Goal: Find contact information: Find contact information

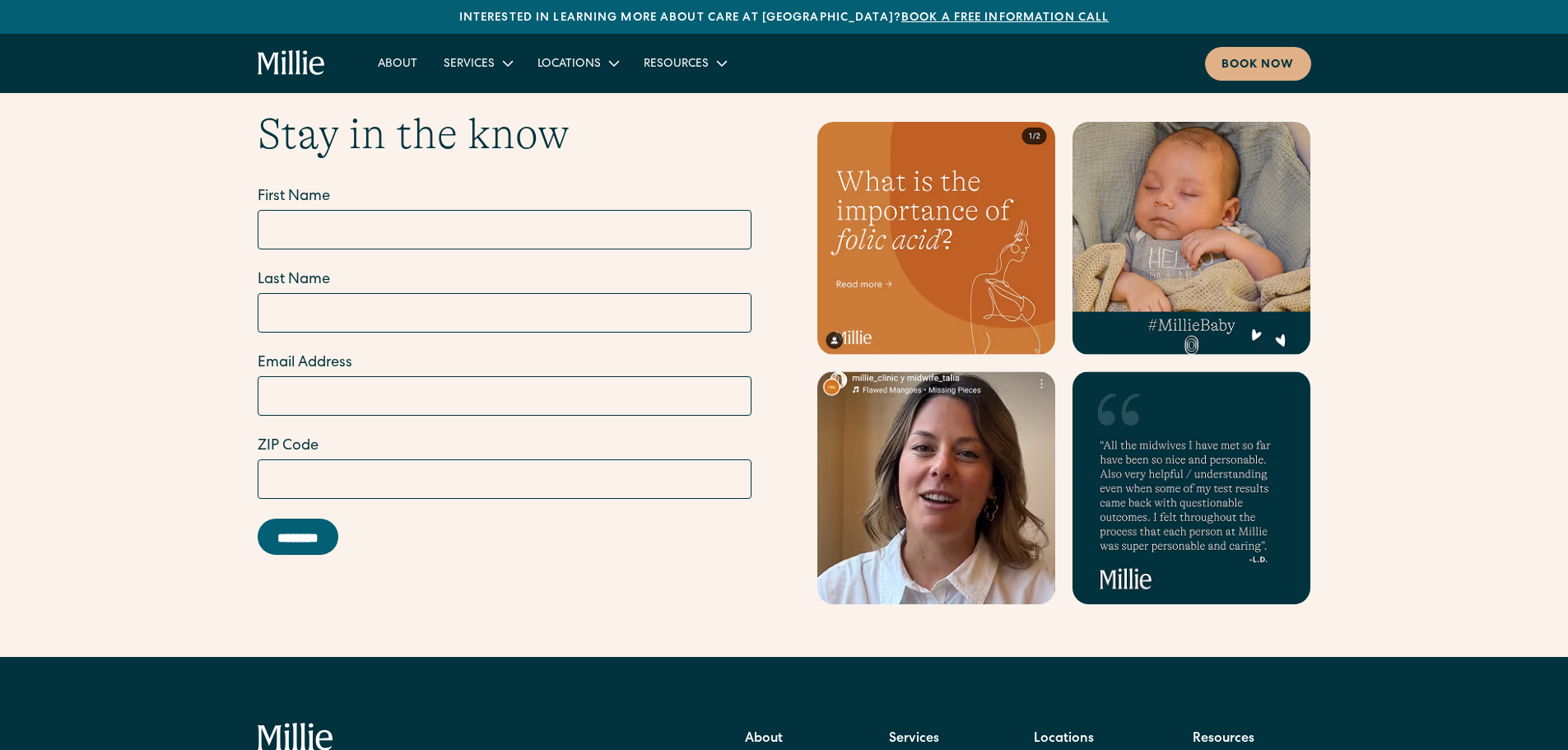
scroll to position [6651, 0]
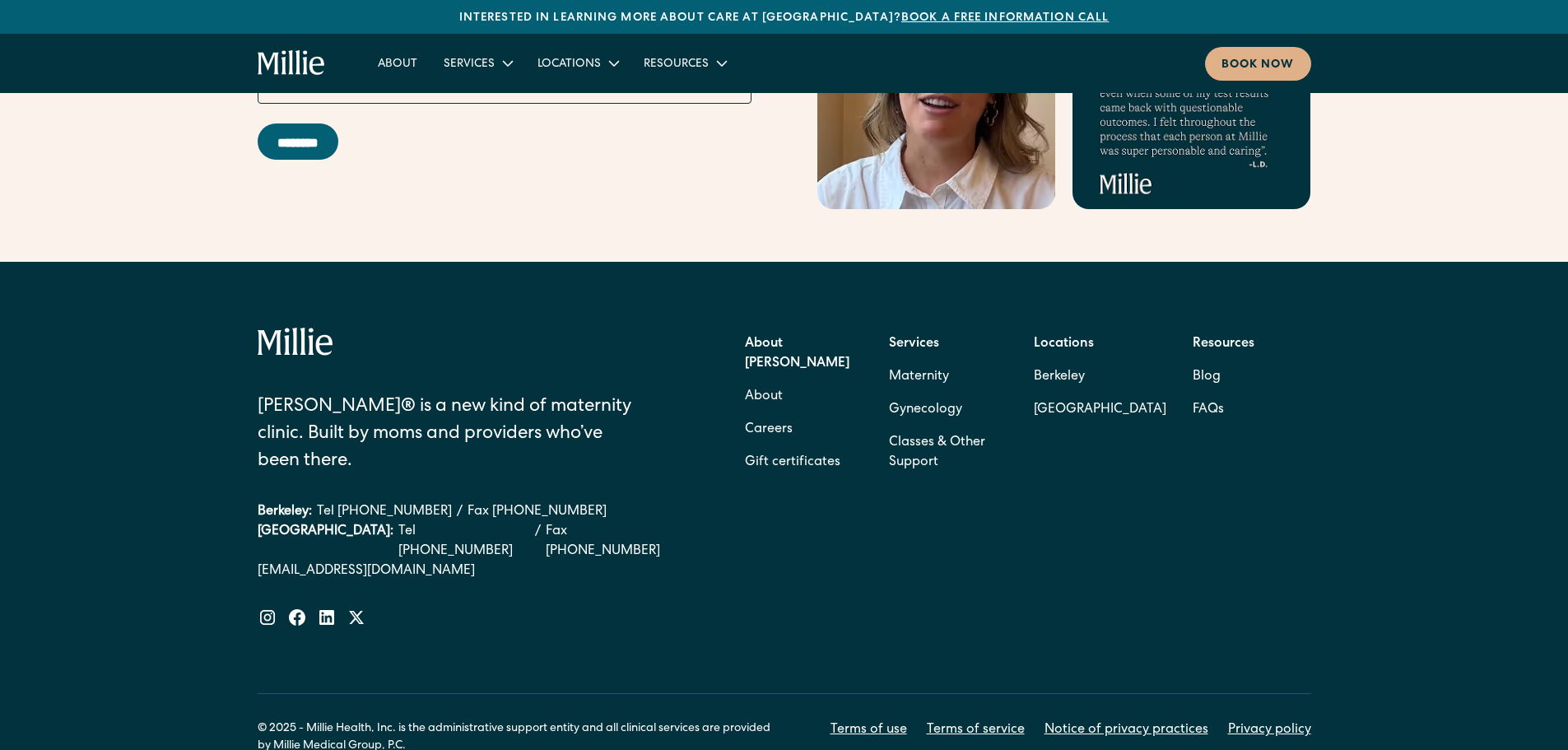
click at [62, 471] on div "[PERSON_NAME]® is a new kind of maternity clinic. Built by moms and providers w…" at bounding box center [784, 542] width 1568 height 559
drag, startPoint x: 510, startPoint y: 422, endPoint x: 468, endPoint y: 421, distance: 42.0
click at [468, 502] on div "Berkeley: Tel [PHONE_NUMBER] / Fax [PHONE_NUMBER]" at bounding box center [471, 512] width 425 height 20
copy link "[PHONE_NUMBER]"
click at [1071, 361] on link "Berkeley" at bounding box center [1100, 377] width 132 height 33
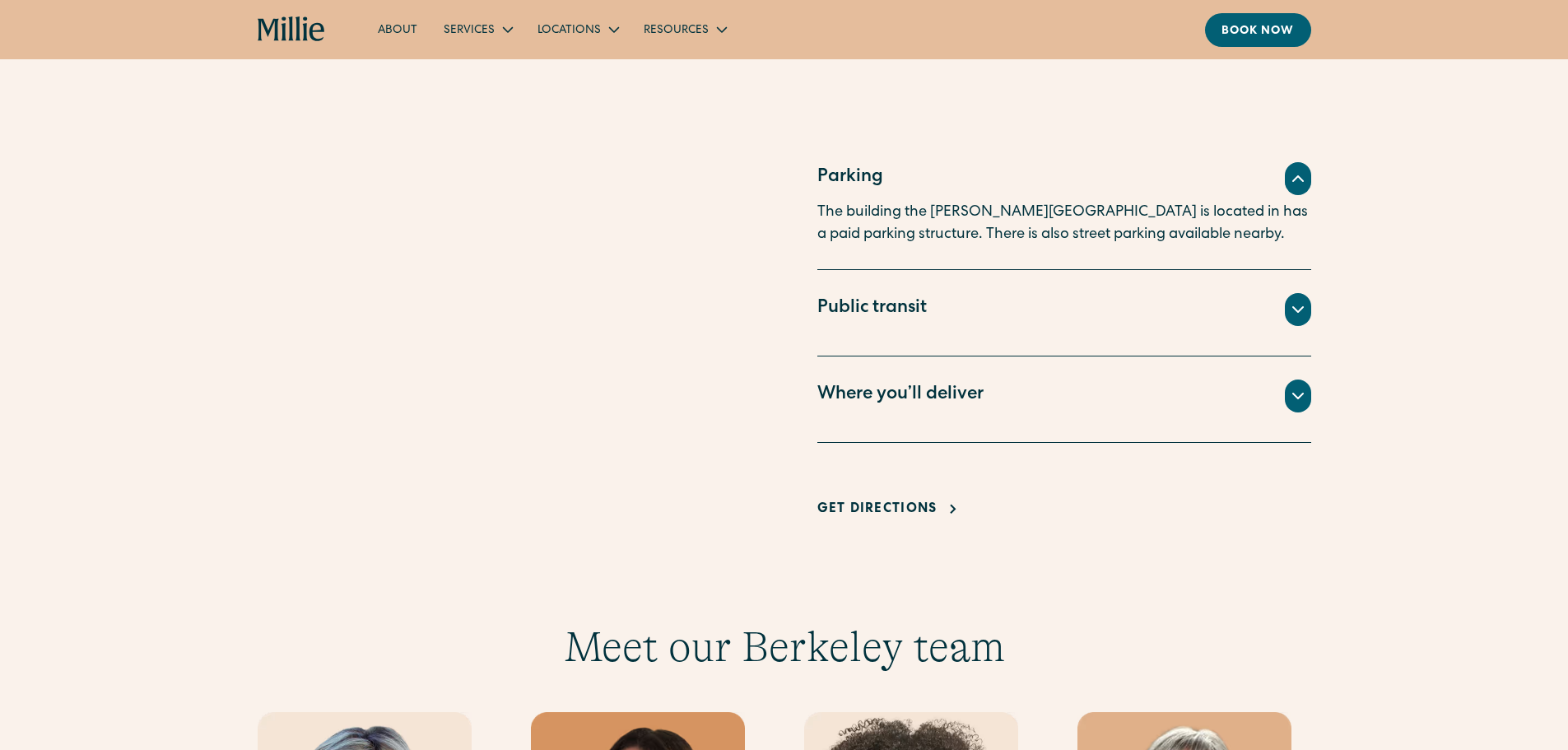
scroll to position [1646, 0]
